Goal: Check status: Check status

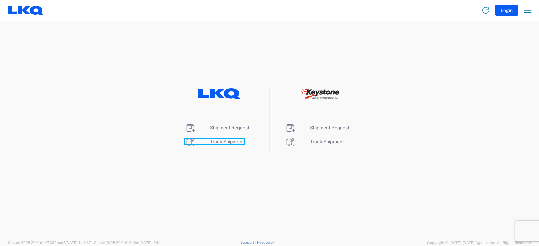
click at [215, 142] on span "Track Shipment" at bounding box center [227, 141] width 34 height 5
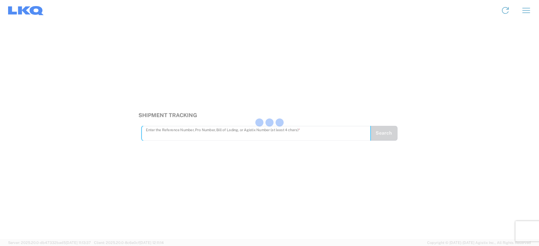
click at [207, 137] on div at bounding box center [269, 123] width 539 height 246
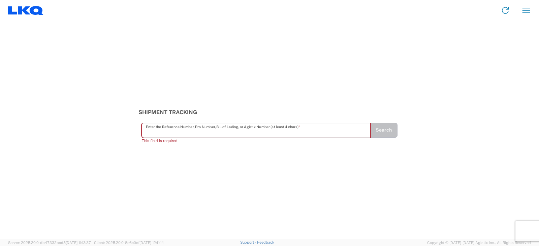
click at [217, 135] on input "text" at bounding box center [256, 130] width 221 height 12
paste input "56936233"
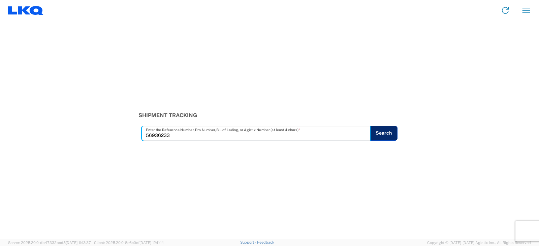
type input "56936233"
click at [370, 130] on button "Search" at bounding box center [384, 133] width 28 height 15
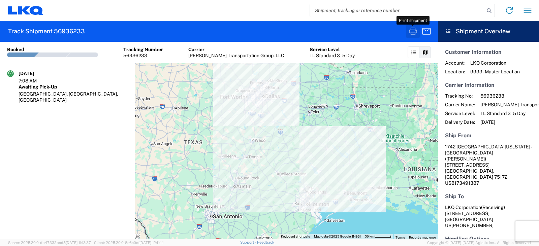
click at [414, 33] on icon "button" at bounding box center [413, 31] width 11 height 11
